Goal: Check status: Check status

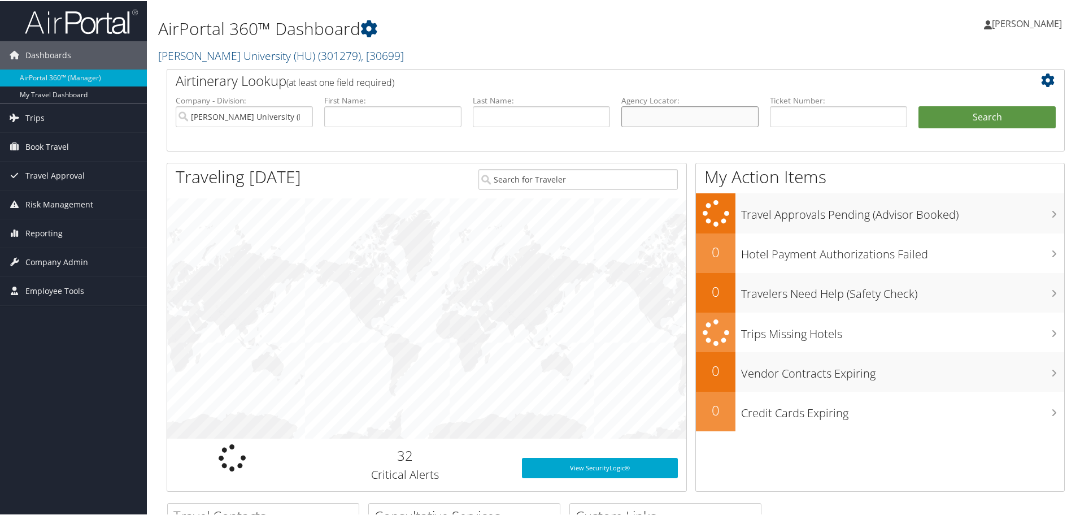
click at [709, 114] on input "text" at bounding box center [690, 115] width 137 height 21
paste input "C4K2FC"
type input "C4K2FC"
click at [919, 105] on button "Search" at bounding box center [987, 116] width 137 height 23
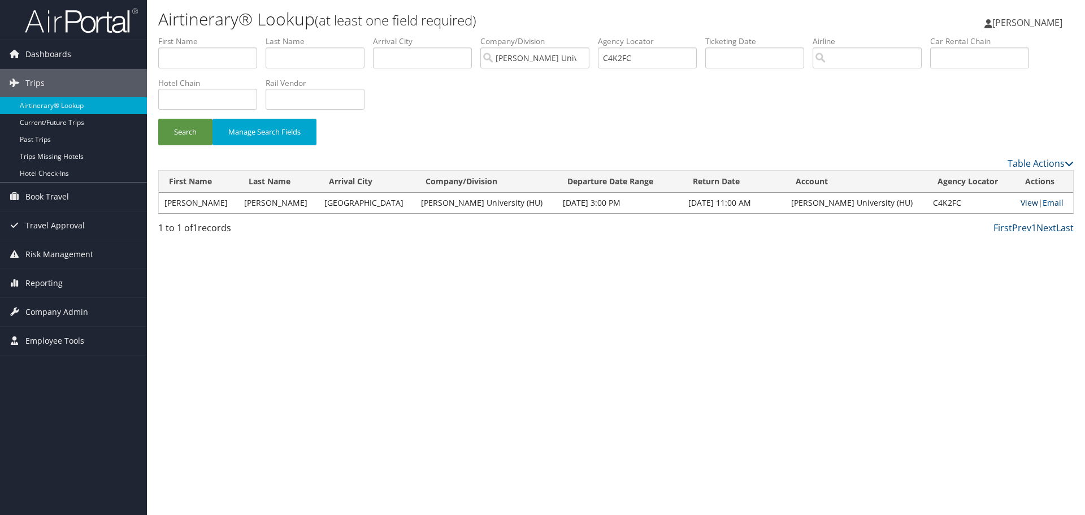
click at [1021, 204] on link "View" at bounding box center [1030, 202] width 18 height 11
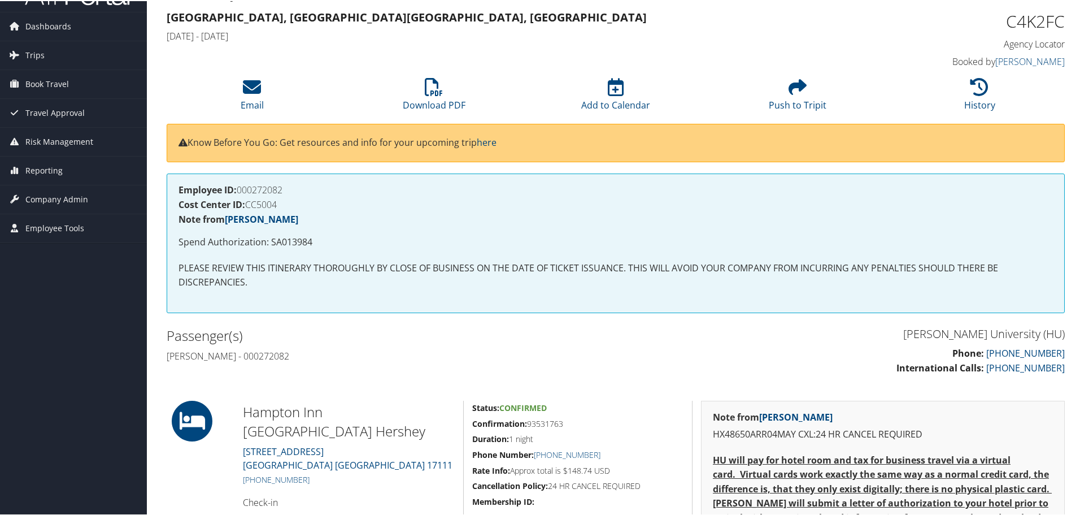
scroll to position [283, 0]
